Goal: Transaction & Acquisition: Purchase product/service

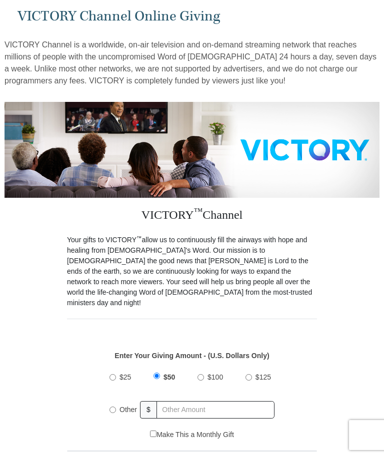
scroll to position [67, 0]
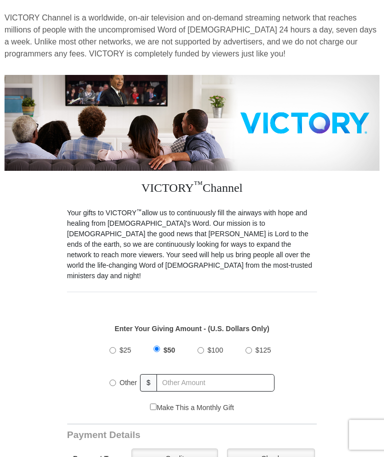
click at [200, 348] on input "$100" at bounding box center [200, 351] width 6 height 6
radio input "true"
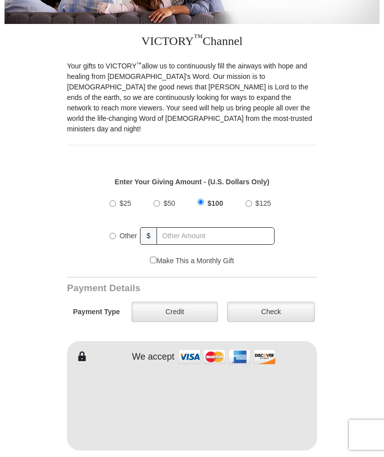
scroll to position [214, 0]
click at [182, 307] on label "Credit" at bounding box center [174, 312] width 86 height 20
click at [0, 0] on input "Credit" at bounding box center [0, 0] width 0 height 0
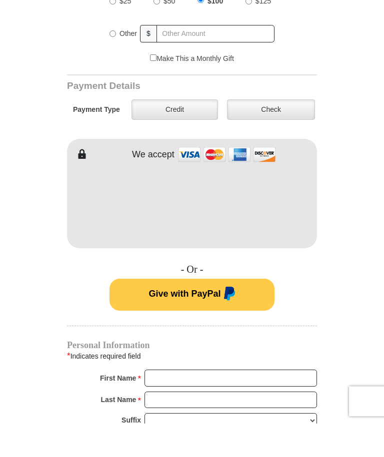
scroll to position [388, 0]
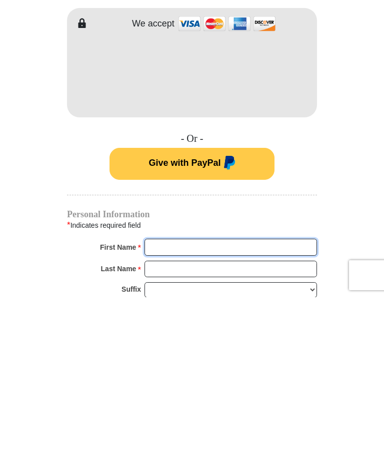
click at [229, 399] on input "First Name *" at bounding box center [230, 407] width 172 height 17
type input "Rosalee"
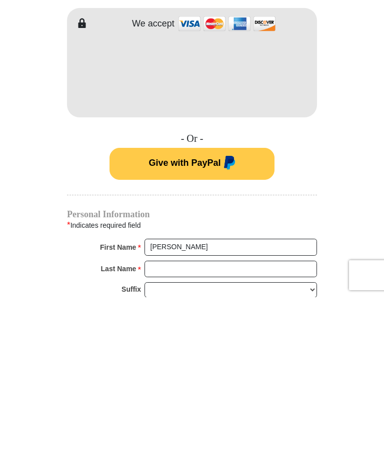
click at [195, 421] on input "Last Name *" at bounding box center [230, 429] width 172 height 17
type input "Hall"
click at [352, 129] on form "VICTORY Channel Online Giving VICTORY Channel is a worldwide, on-air television…" at bounding box center [191, 233] width 375 height 1174
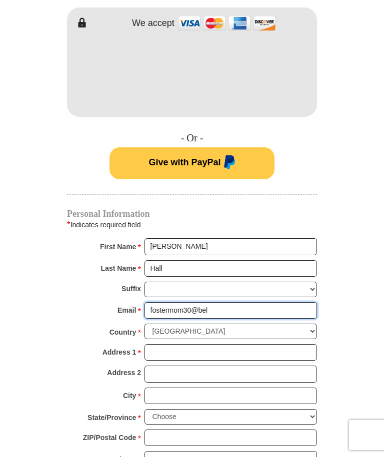
click at [222, 302] on input "fostermom30@bel" at bounding box center [230, 310] width 172 height 17
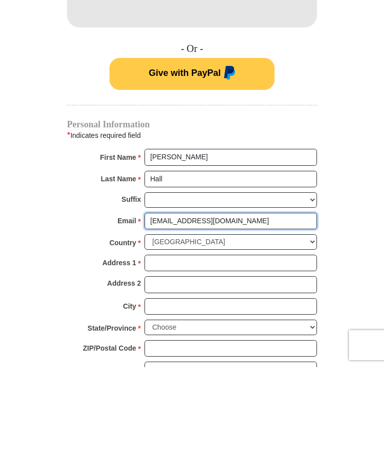
type input "fostermom30@bellsouth.net"
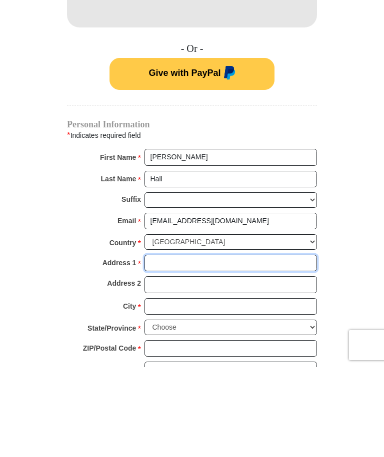
click at [175, 345] on input "Address 1 *" at bounding box center [230, 353] width 172 height 17
type input "309 Kathryn Court"
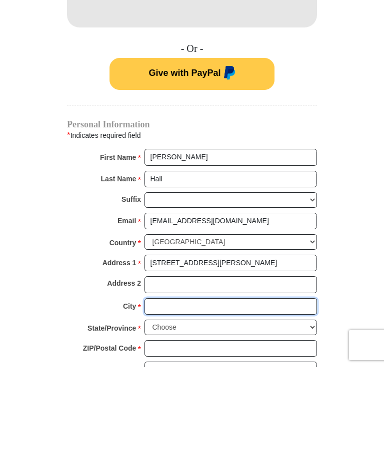
click at [208, 388] on input "City *" at bounding box center [230, 396] width 172 height 17
type input "Newport"
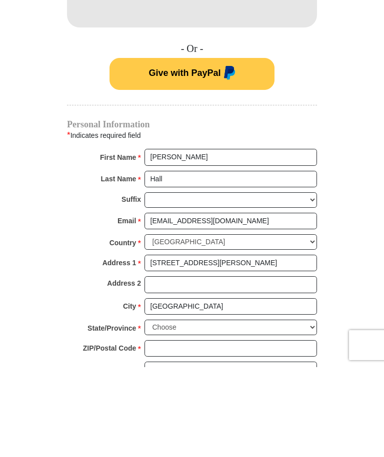
click at [313, 410] on select "Choose Alabama Alaska American Samoa Arizona Arkansas Armed Forces Americas Arm…" at bounding box center [230, 417] width 172 height 15
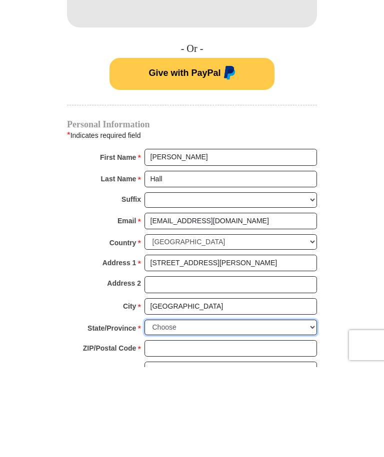
scroll to position [782, 0]
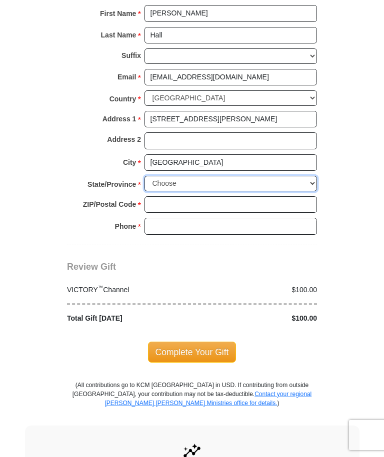
select select "NC"
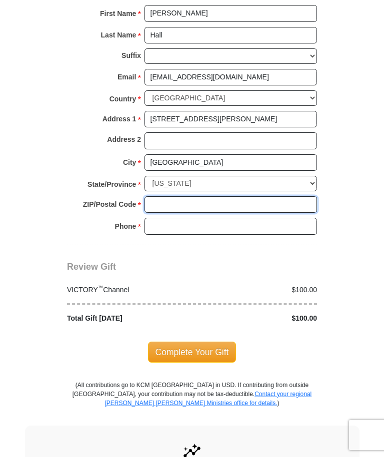
click at [185, 196] on input "ZIP/Postal Code *" at bounding box center [230, 204] width 172 height 17
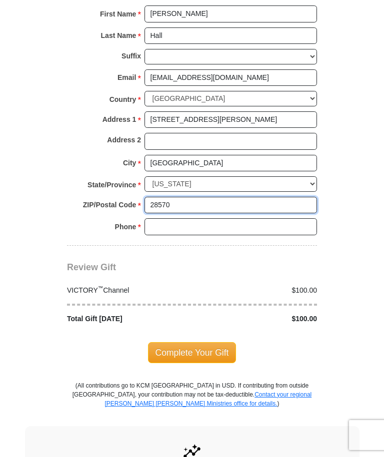
type input "28570"
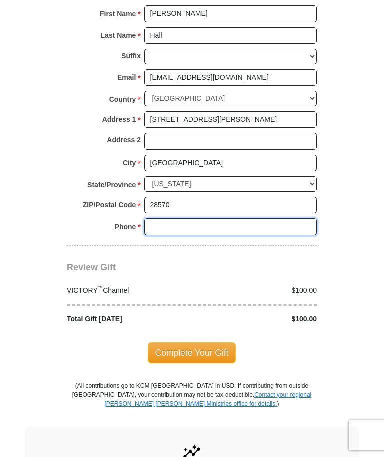
click at [174, 218] on input "Phone * *" at bounding box center [230, 226] width 172 height 17
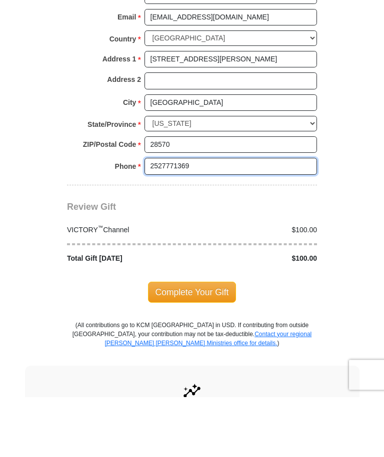
type input "2527771369"
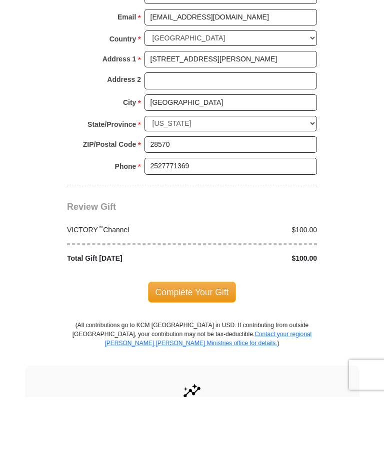
click at [178, 342] on span "Complete Your Gift" at bounding box center [192, 352] width 88 height 21
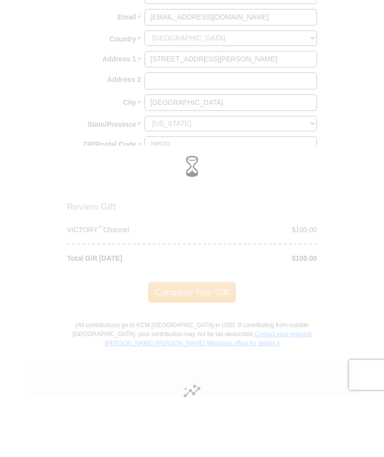
scroll to position [842, 0]
